Goal: Browse casually: Explore the website without a specific task or goal

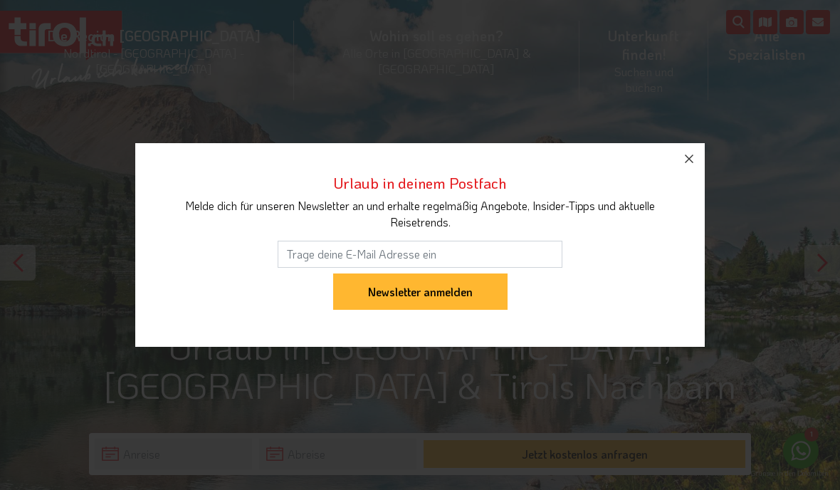
click at [448, 302] on input "Newsletter anmelden" at bounding box center [420, 291] width 174 height 37
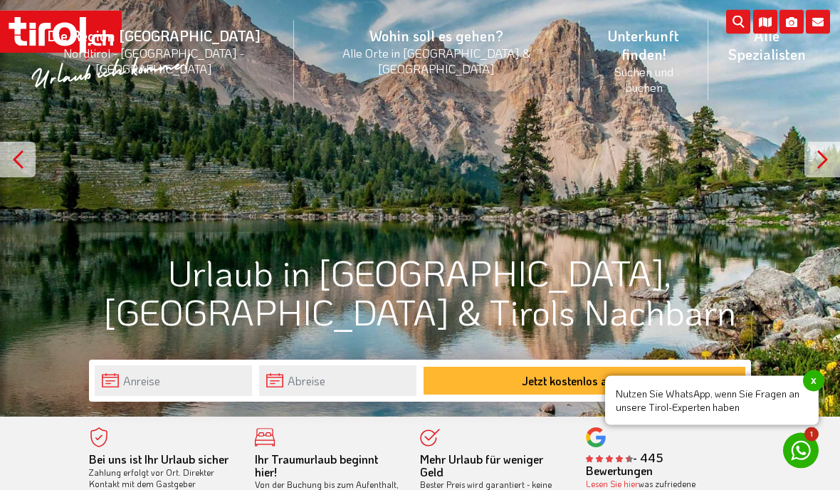
scroll to position [133, 0]
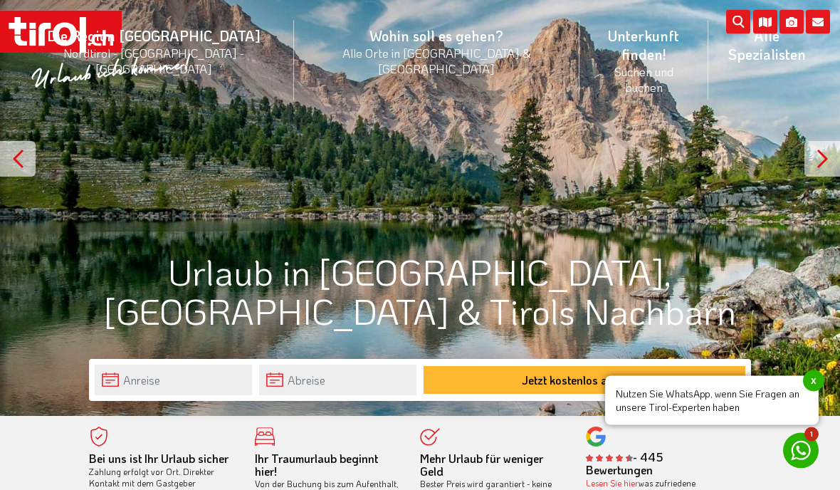
click at [822, 154] on div at bounding box center [822, 160] width 36 height 36
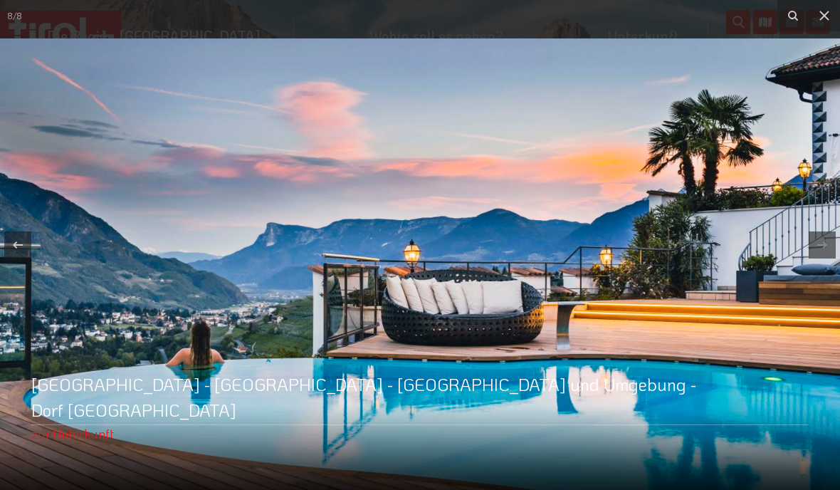
click at [824, 16] on icon at bounding box center [824, 16] width 10 height 10
